Goal: Task Accomplishment & Management: Manage account settings

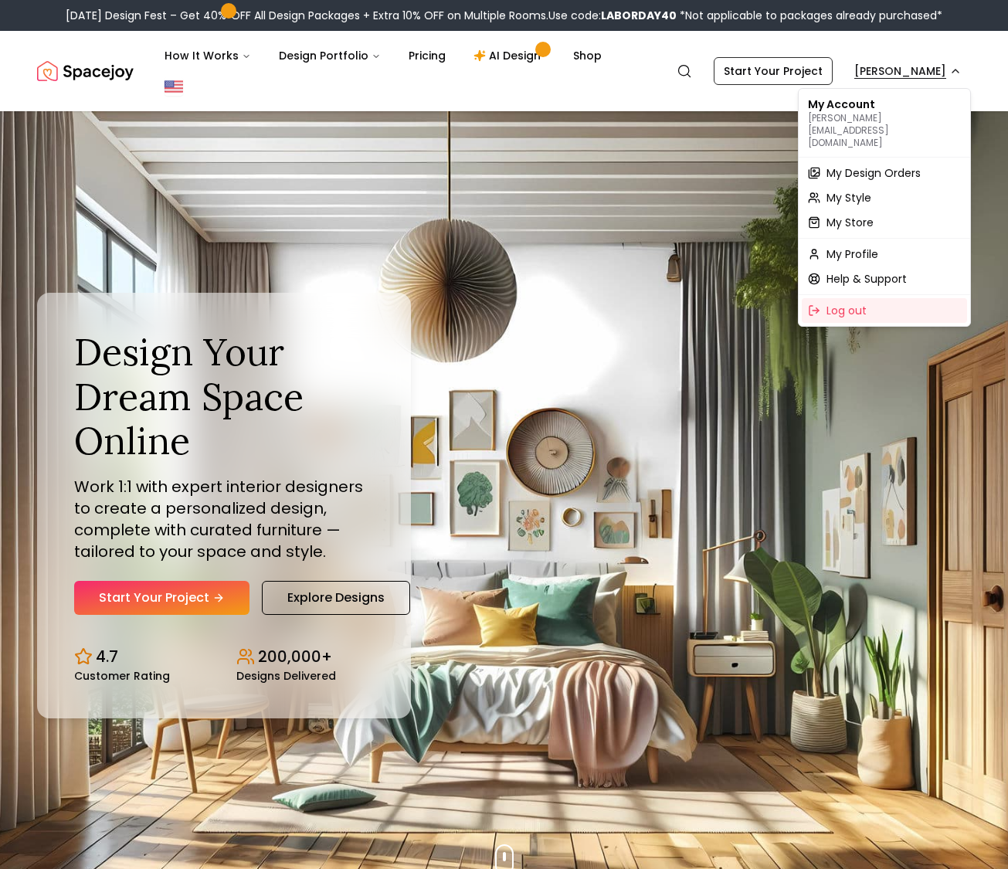
click at [891, 165] on span "My Design Orders" at bounding box center [874, 172] width 94 height 15
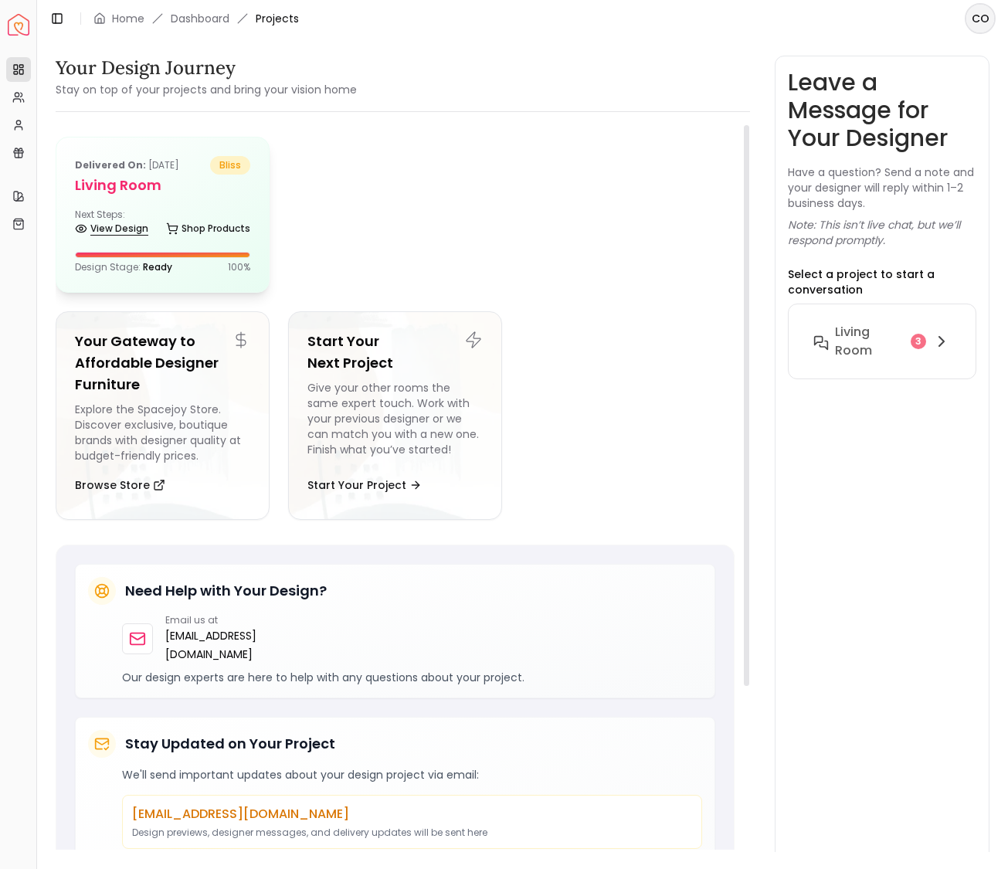
click at [109, 231] on link "View Design" at bounding box center [111, 229] width 73 height 22
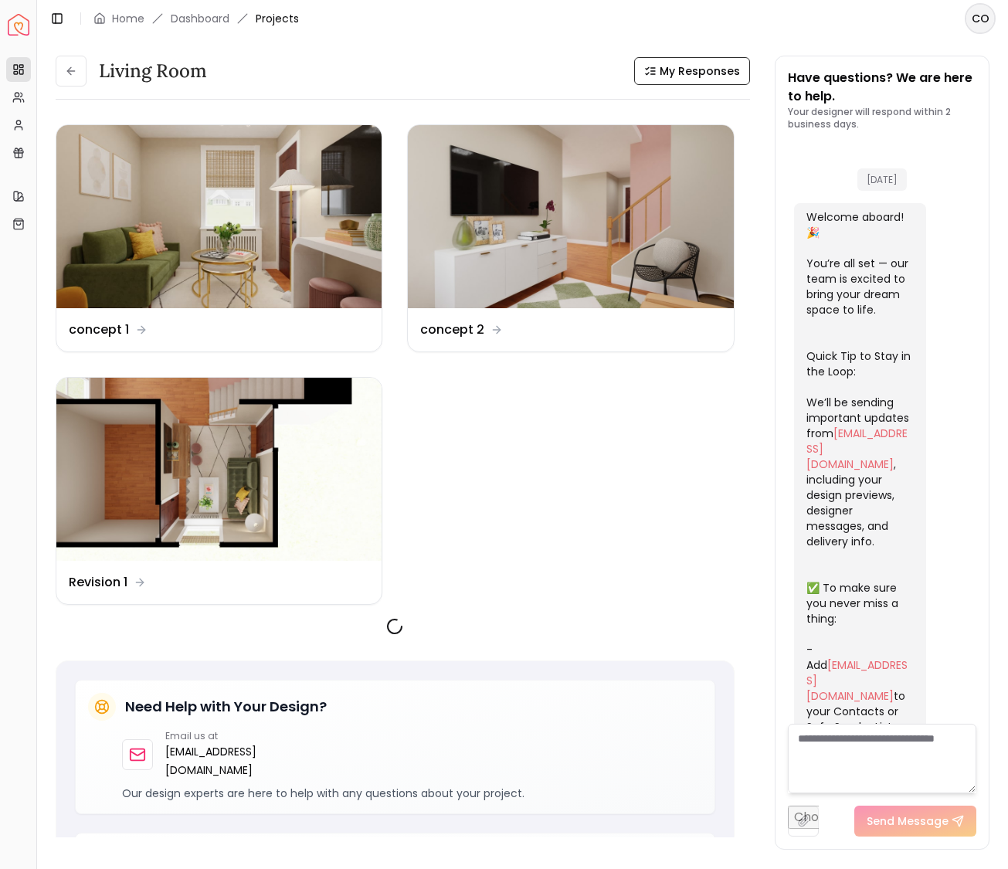
scroll to position [1718, 0]
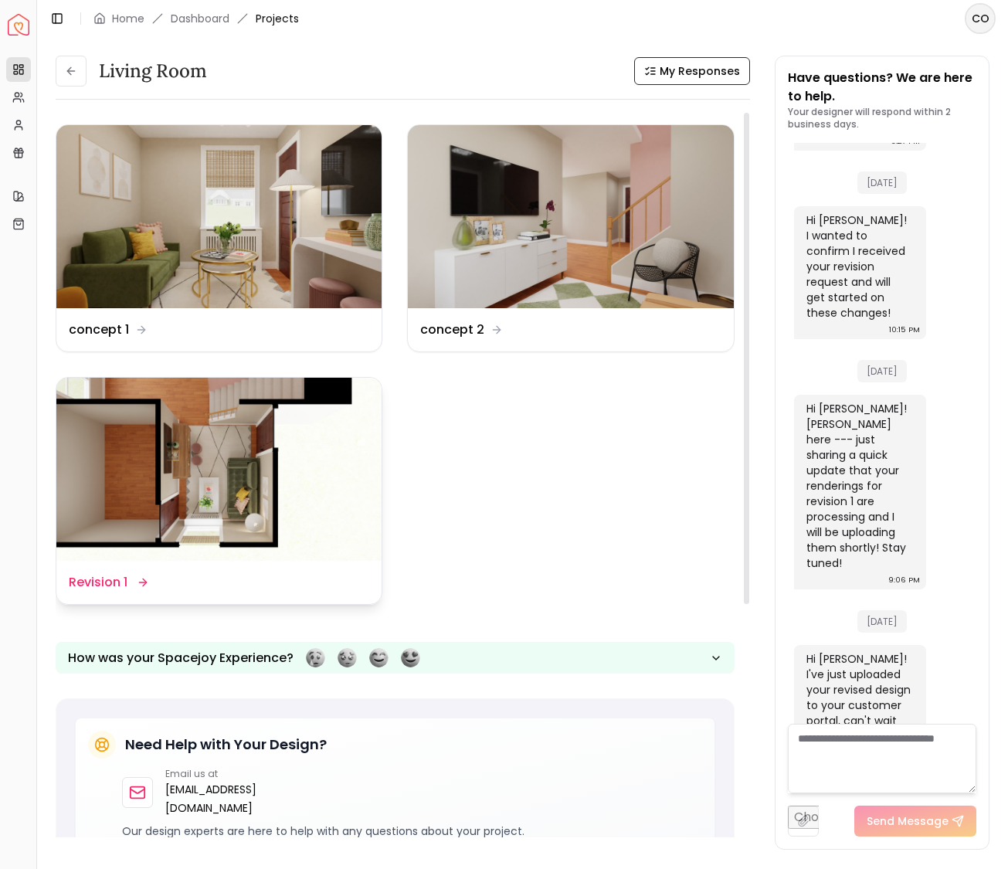
click at [161, 507] on img at bounding box center [218, 469] width 325 height 183
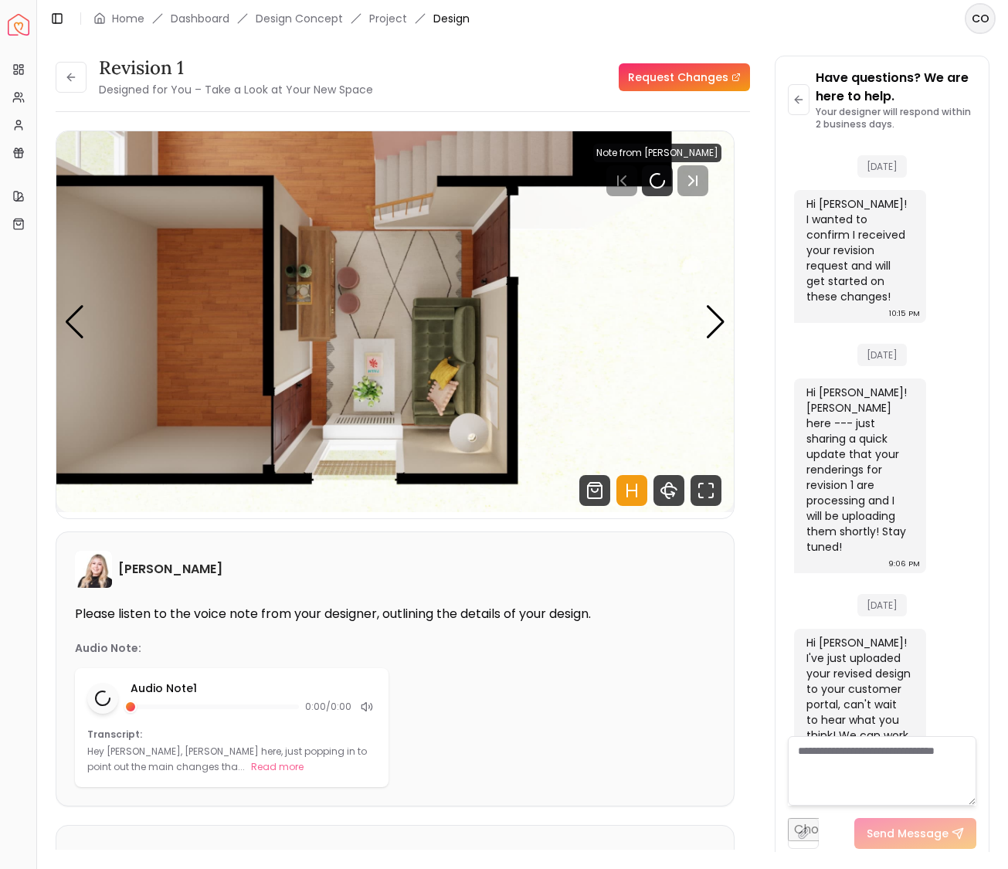
scroll to position [1706, 0]
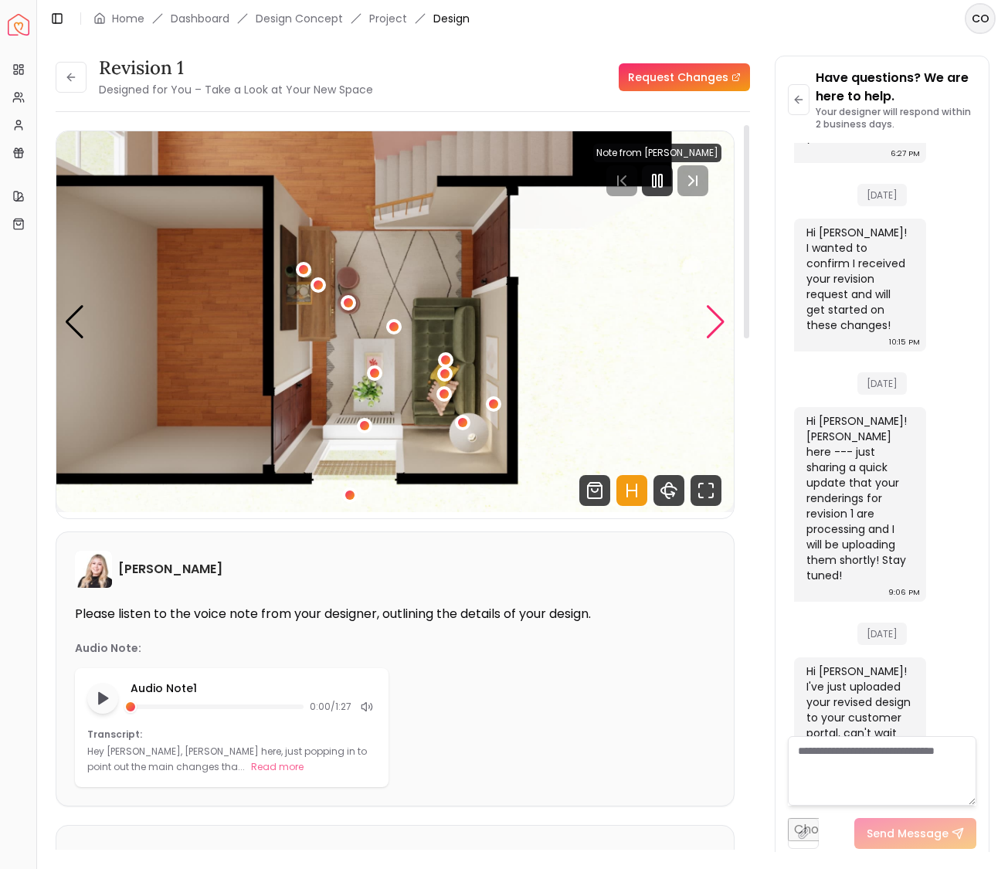
click at [716, 320] on div "Next slide" at bounding box center [715, 322] width 21 height 34
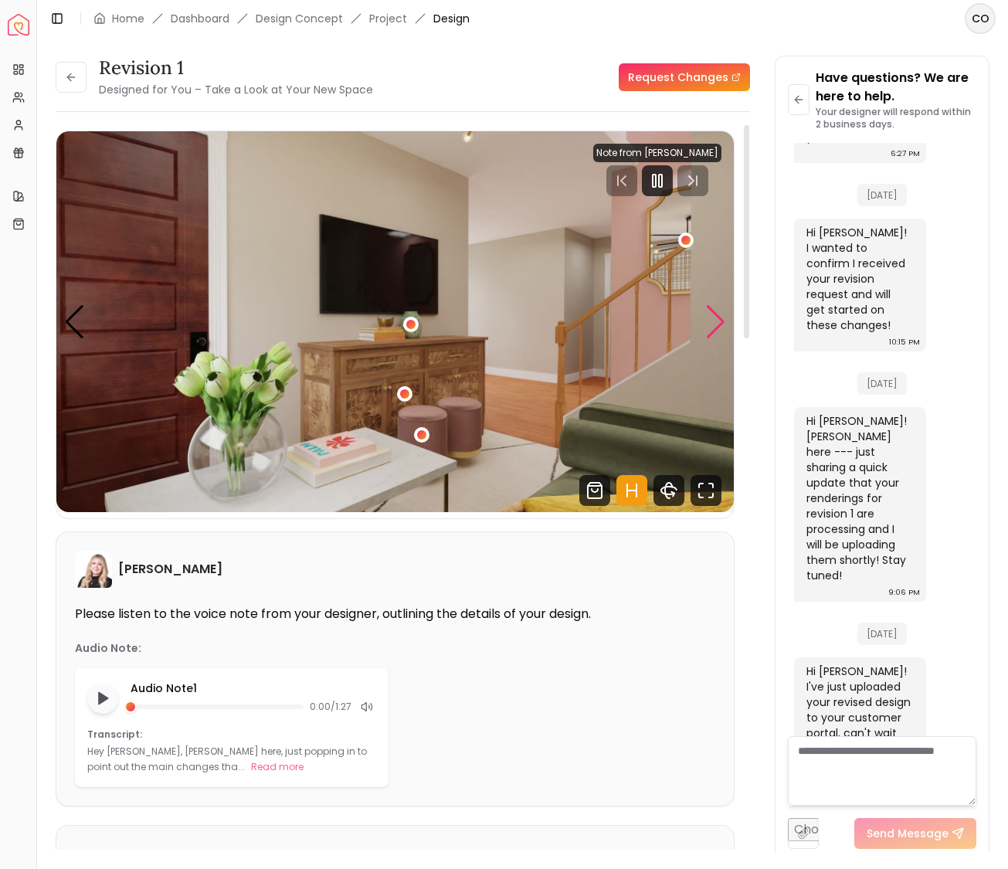
click at [716, 320] on div "Next slide" at bounding box center [715, 322] width 21 height 34
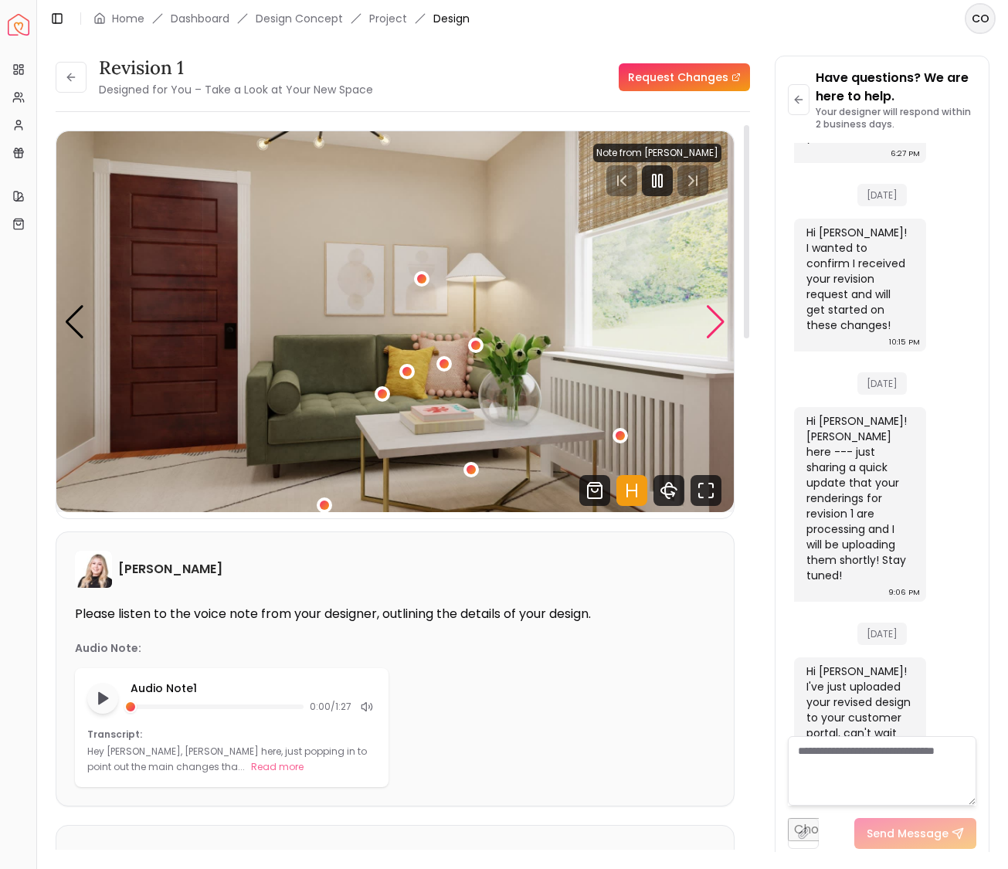
click at [716, 320] on div "Next slide" at bounding box center [715, 322] width 21 height 34
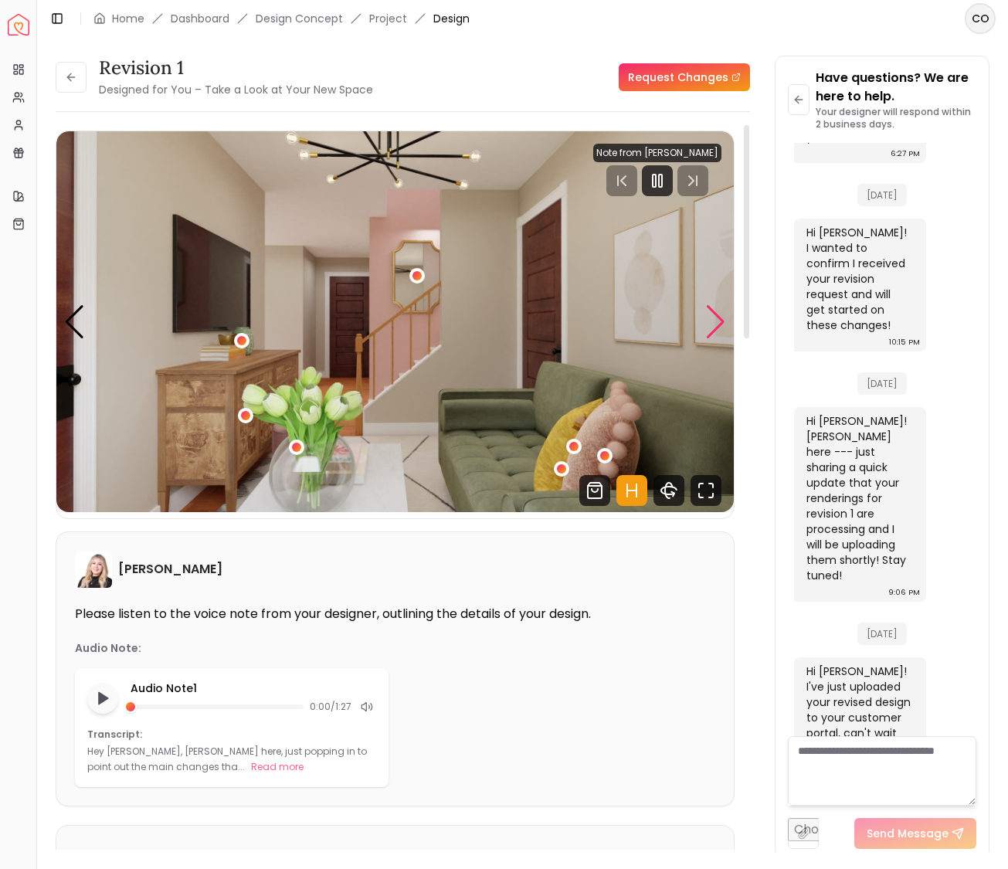
click at [716, 320] on div "Next slide" at bounding box center [715, 322] width 21 height 34
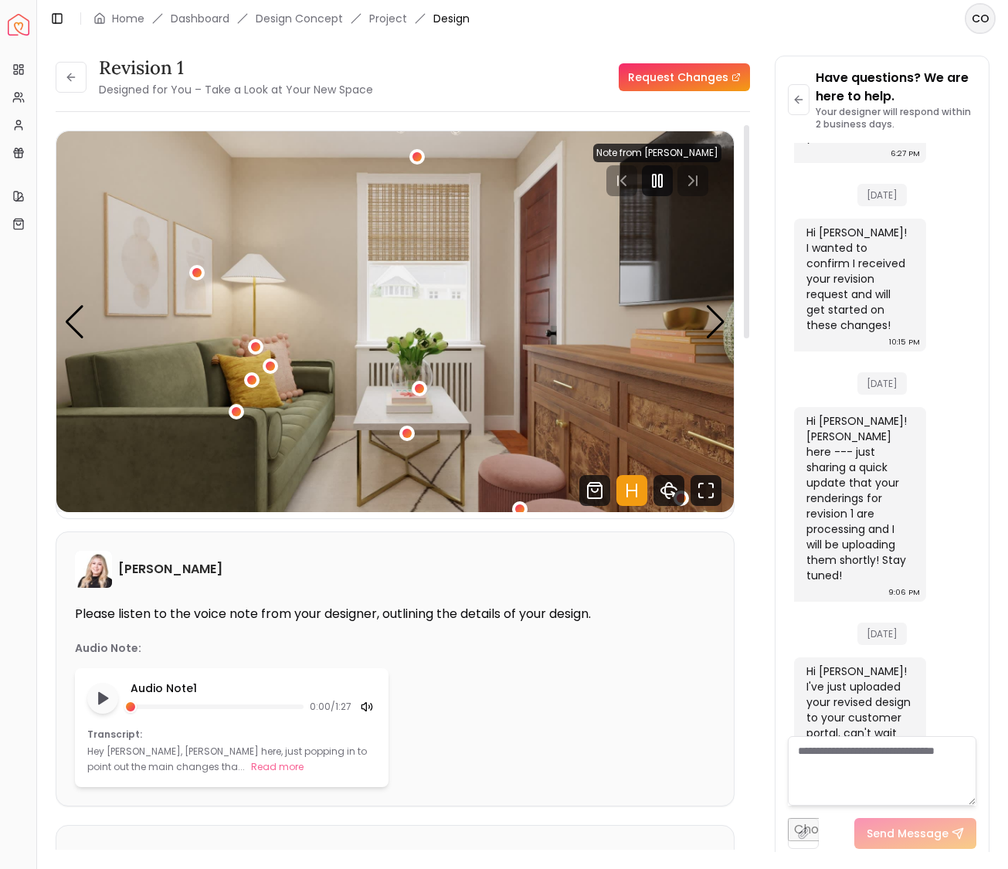
click at [367, 710] on icon at bounding box center [364, 707] width 5 height 8
click at [368, 708] on icon at bounding box center [367, 707] width 12 height 12
